Goal: Information Seeking & Learning: Learn about a topic

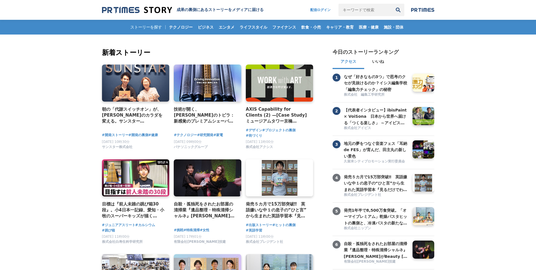
click at [351, 10] on input "キーワードで検索" at bounding box center [365, 10] width 53 height 12
type input "北陸コンピュータ"
click at [392, 4] on button "検索" at bounding box center [398, 10] width 12 height 12
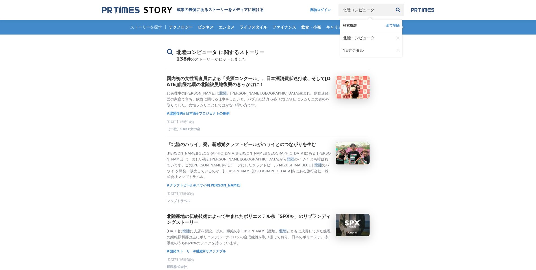
click at [374, 10] on input "北陸コンピュータ" at bounding box center [365, 10] width 53 height 12
type input "北陸コンピュータ・サービス"
click at [392, 4] on button "検索" at bounding box center [398, 10] width 12 height 12
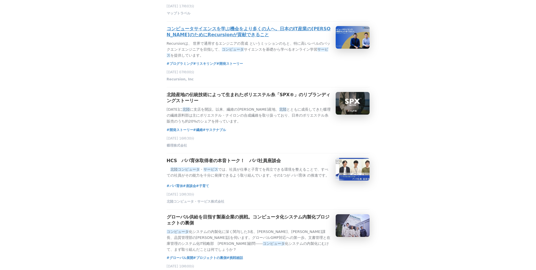
scroll to position [226, 0]
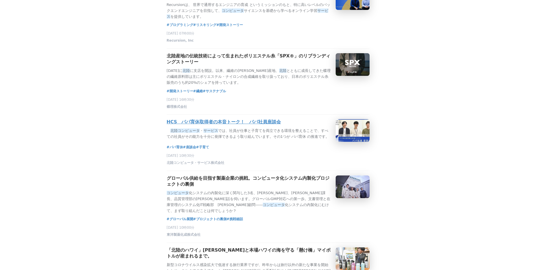
click at [268, 125] on h3 "HCS　パパ育休取得者の本音トーク！　パパ社員座談会" at bounding box center [224, 122] width 115 height 6
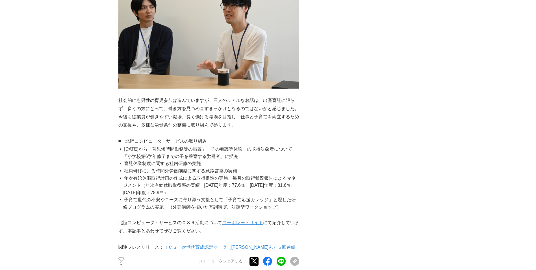
scroll to position [1131, 0]
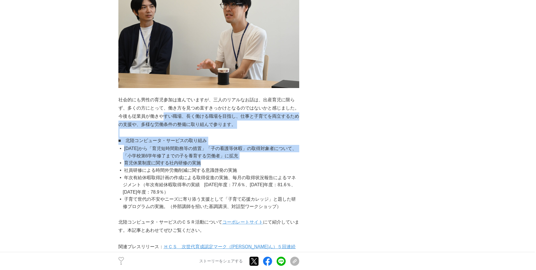
drag, startPoint x: 162, startPoint y: 96, endPoint x: 262, endPoint y: 147, distance: 112.3
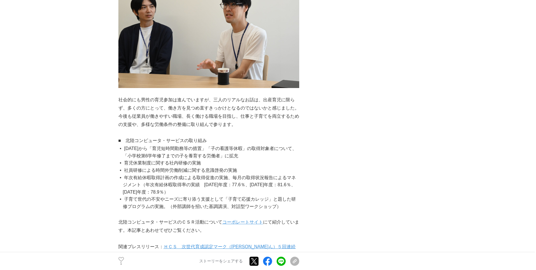
drag, startPoint x: 262, startPoint y: 147, endPoint x: 363, endPoint y: 135, distance: 101.0
